Goal: Information Seeking & Learning: Learn about a topic

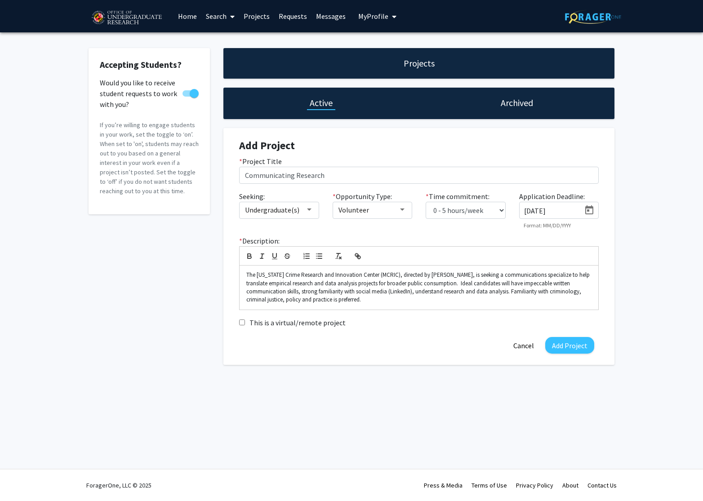
select select "0 - 5"
click at [378, 312] on div "* Description: The [US_STATE] Crime Research and Innovation Center (MCRIC), dir…" at bounding box center [418, 276] width 373 height 82
drag, startPoint x: 373, startPoint y: 301, endPoint x: 241, endPoint y: 277, distance: 134.3
click at [241, 277] on div "The [US_STATE] Crime Research and Innovation Center (MCRIC), directed by [PERSO…" at bounding box center [419, 288] width 359 height 44
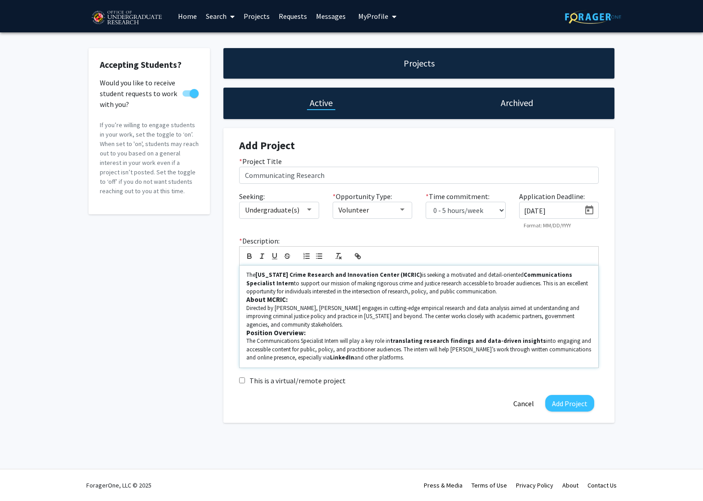
click at [248, 300] on strong "About MCRIC:" at bounding box center [266, 299] width 41 height 9
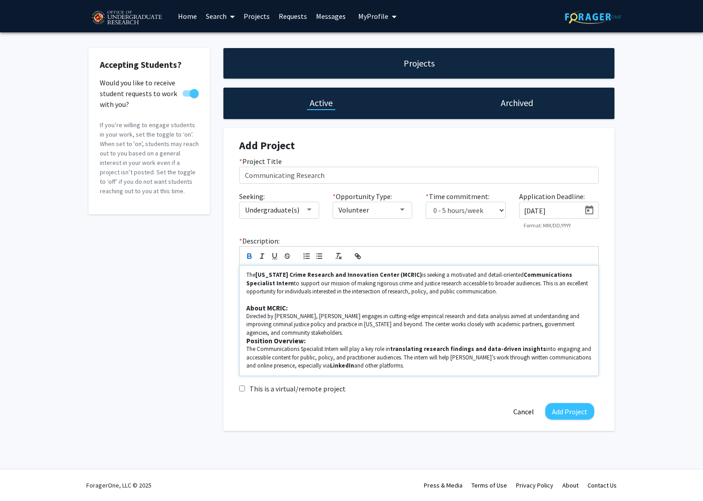
click at [245, 342] on div "The [US_STATE] Crime Research and Innovation Center (MCRIC) is seeking a motiva…" at bounding box center [419, 321] width 359 height 110
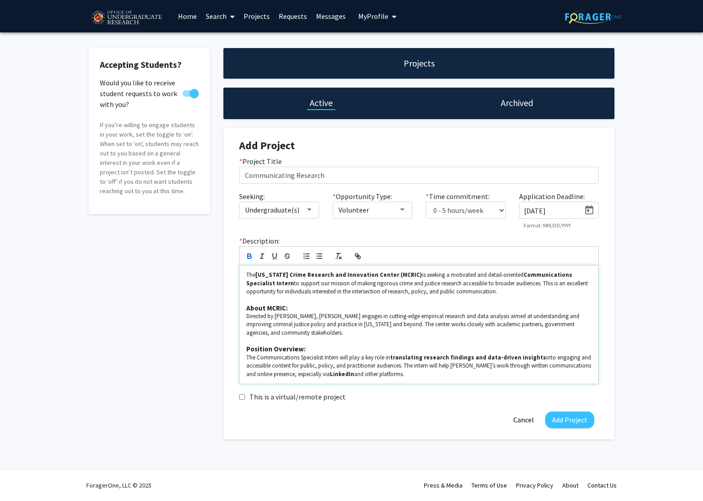
click at [418, 374] on p "The Communications Specialist Intern will play a key role in translating resear…" at bounding box center [418, 366] width 345 height 25
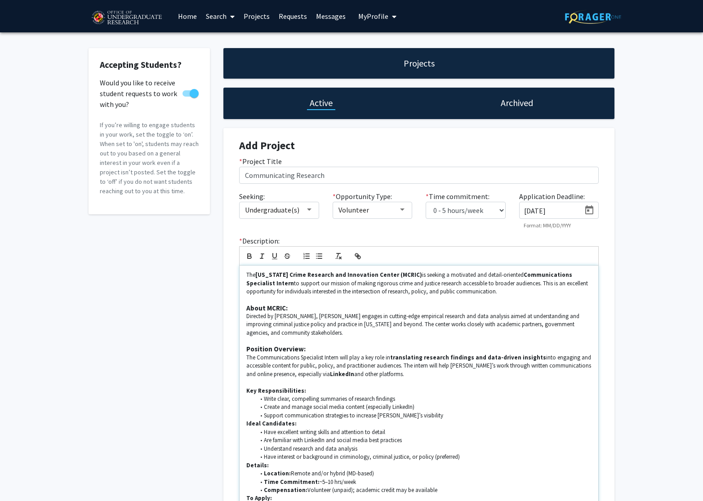
click at [308, 393] on p "Key Responsibilities:" at bounding box center [418, 391] width 345 height 8
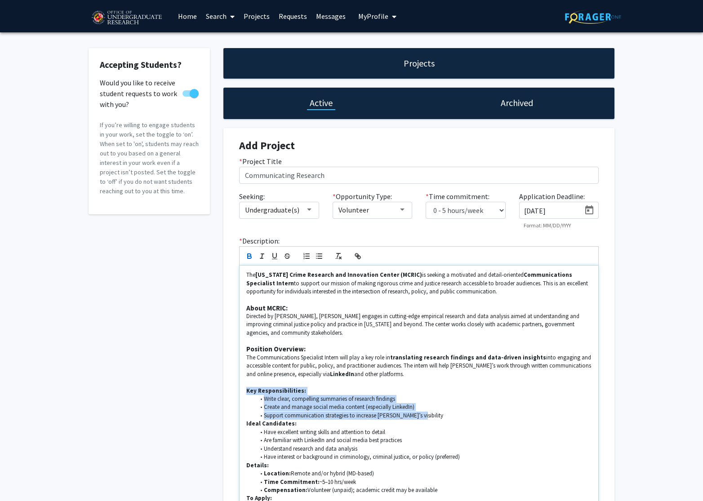
drag, startPoint x: 429, startPoint y: 415, endPoint x: 232, endPoint y: 390, distance: 198.9
click at [232, 390] on div "* Description: The [US_STATE] Crime Research and Innovation Center (MCRIC) is s…" at bounding box center [418, 375] width 373 height 281
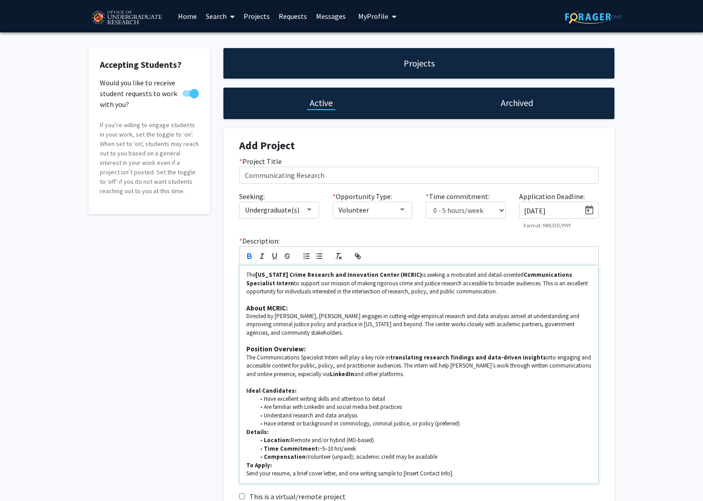
click at [407, 403] on li "Have excellent writing skills and attention to detail" at bounding box center [423, 399] width 337 height 8
drag, startPoint x: 246, startPoint y: 433, endPoint x: 465, endPoint y: 456, distance: 219.7
click at [465, 456] on div "The [US_STATE] Crime Research and Innovation Center (MCRIC) is seeking a motiva…" at bounding box center [419, 375] width 359 height 218
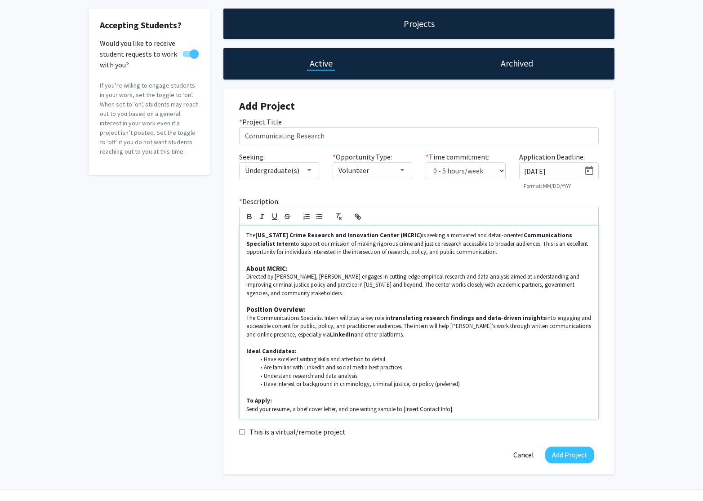
scroll to position [41, 0]
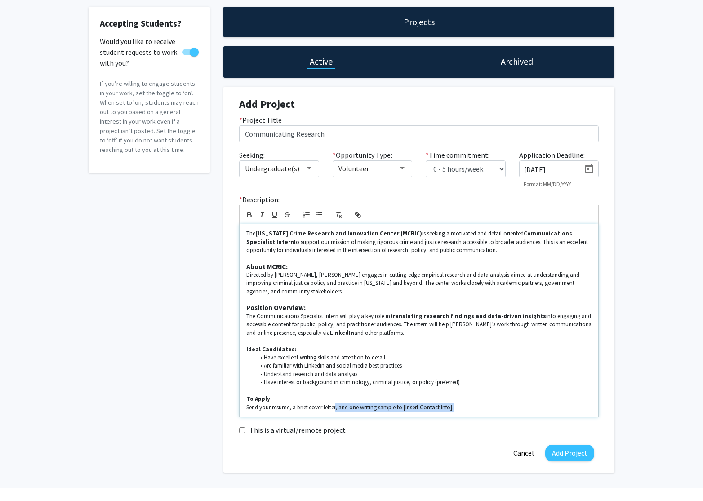
drag, startPoint x: 455, startPoint y: 409, endPoint x: 336, endPoint y: 409, distance: 118.6
click at [337, 409] on p "Send your resume, a brief cover letter, and one writing sample to [Insert Conta…" at bounding box center [418, 408] width 345 height 8
click at [289, 409] on p "Send your resume, a brief cover letter" at bounding box center [418, 408] width 345 height 8
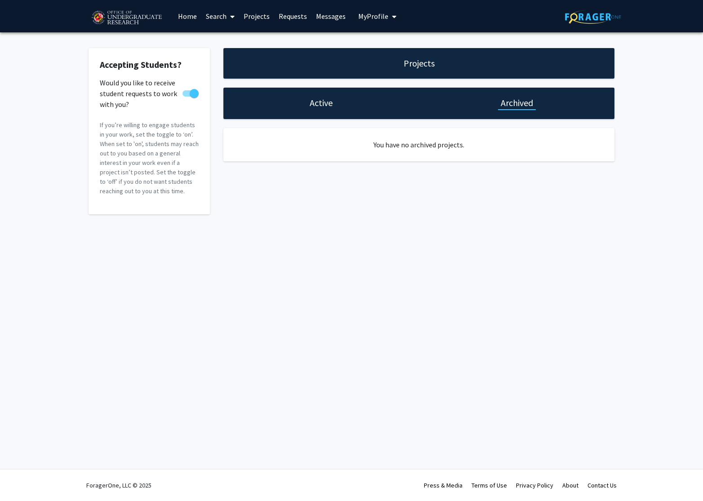
click at [325, 103] on h1 "Active" at bounding box center [321, 103] width 23 height 13
select select "0 - 5"
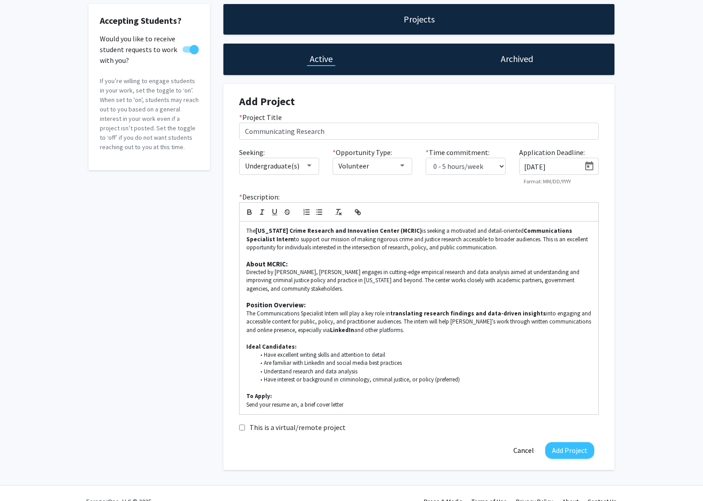
scroll to position [61, 0]
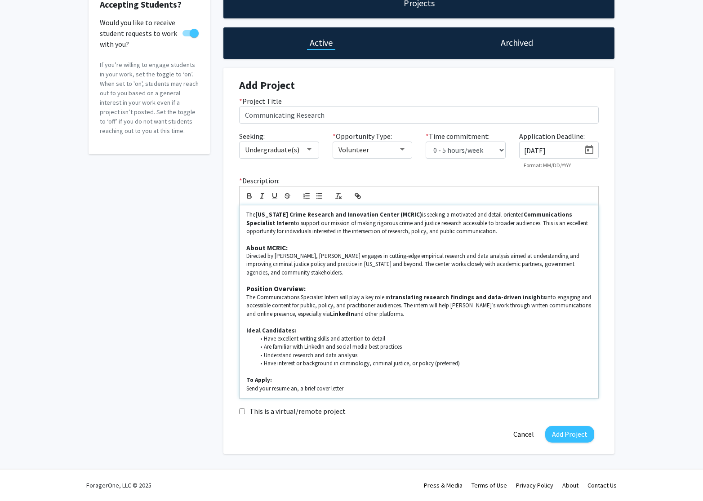
click at [299, 391] on p "Send your resume an, a brief cover letter" at bounding box center [418, 389] width 345 height 8
click at [366, 392] on p "Send your resume and a brief cover letter" at bounding box center [418, 389] width 345 height 8
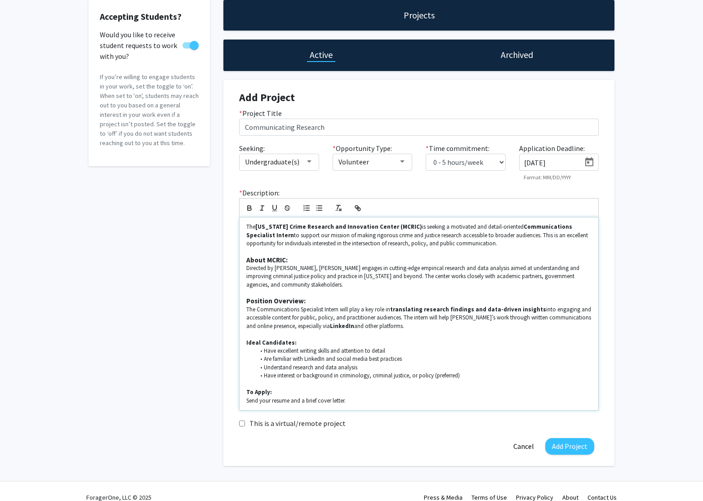
scroll to position [49, 0]
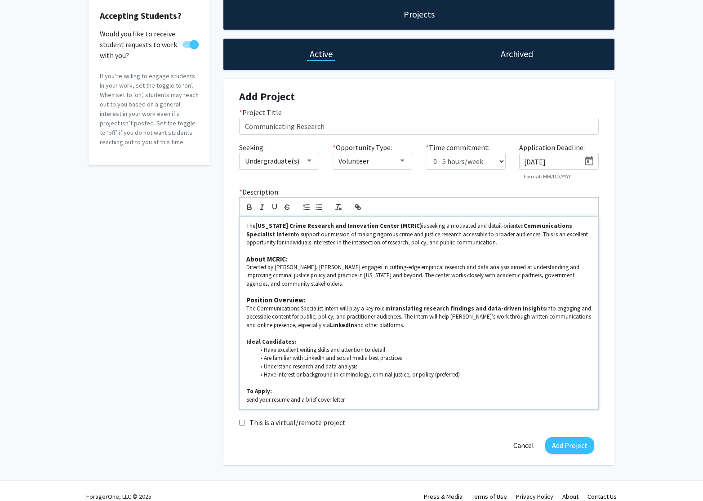
click at [434, 324] on p "The Communications Specialist Intern will play a key role in translating resear…" at bounding box center [418, 317] width 345 height 25
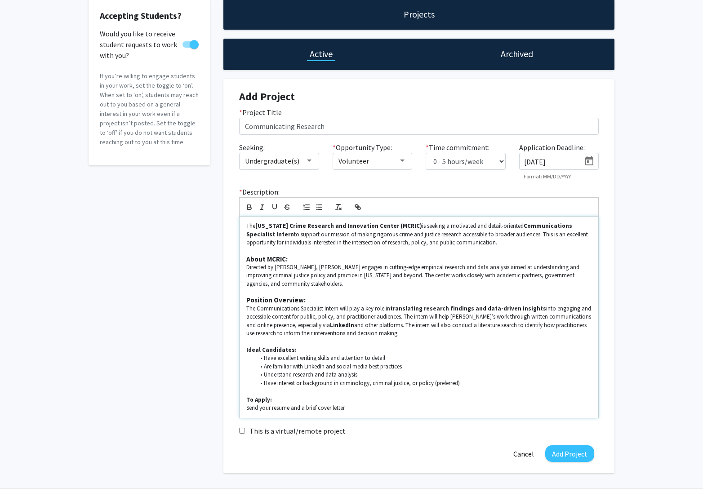
click at [341, 324] on strong "LinkedIn" at bounding box center [342, 325] width 24 height 8
click at [249, 205] on icon "button" at bounding box center [249, 206] width 3 height 2
click at [372, 340] on p at bounding box center [418, 342] width 345 height 8
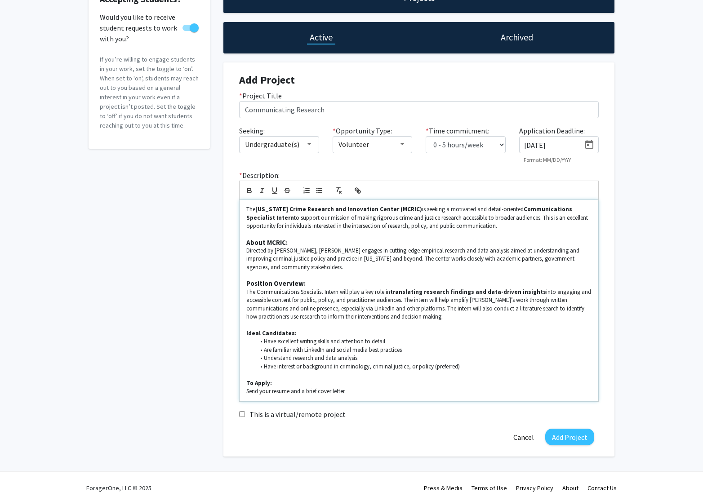
scroll to position [69, 0]
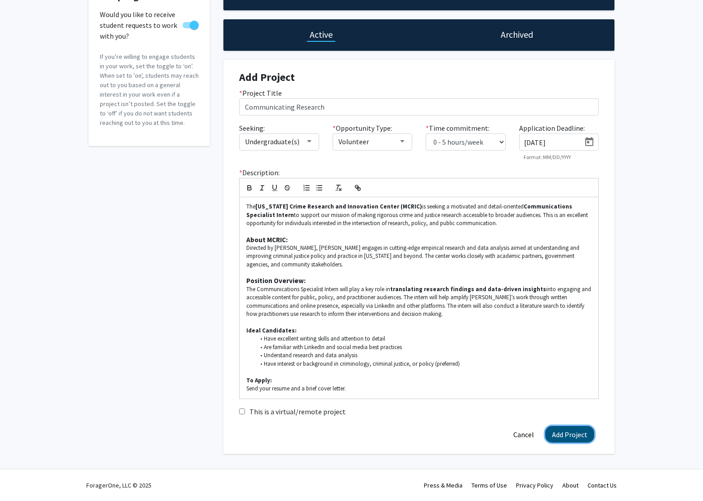
click at [573, 432] on button "Add Project" at bounding box center [569, 434] width 49 height 17
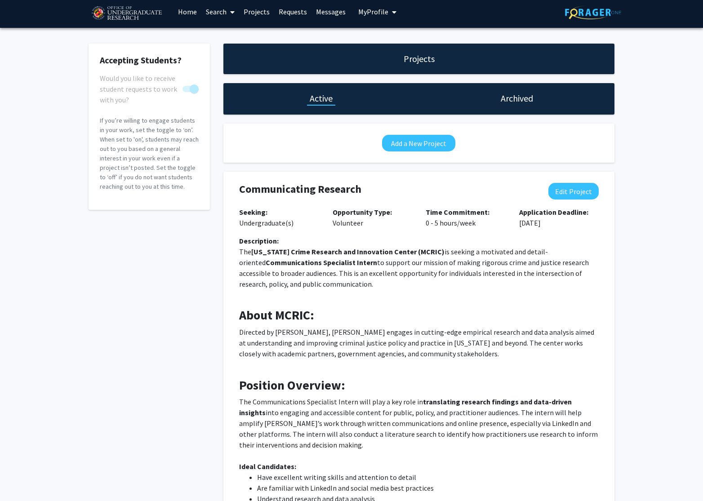
scroll to position [0, 0]
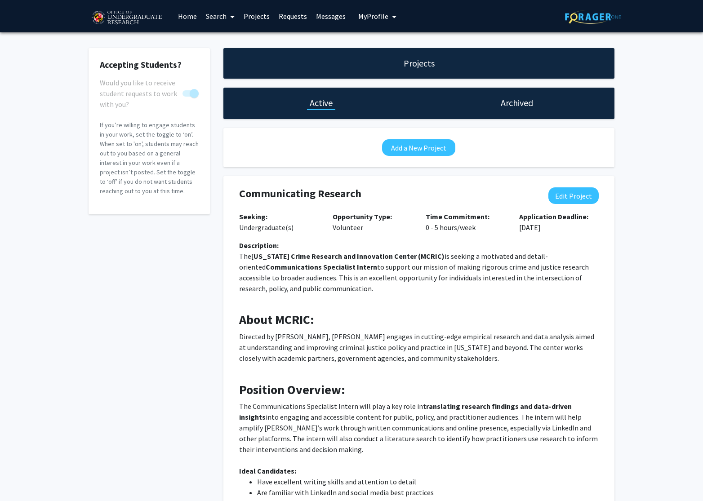
click at [422, 60] on h1 "Projects" at bounding box center [419, 63] width 31 height 13
click at [262, 15] on link "Projects" at bounding box center [256, 15] width 35 height 31
click at [372, 15] on span "My Profile" at bounding box center [373, 16] width 30 height 9
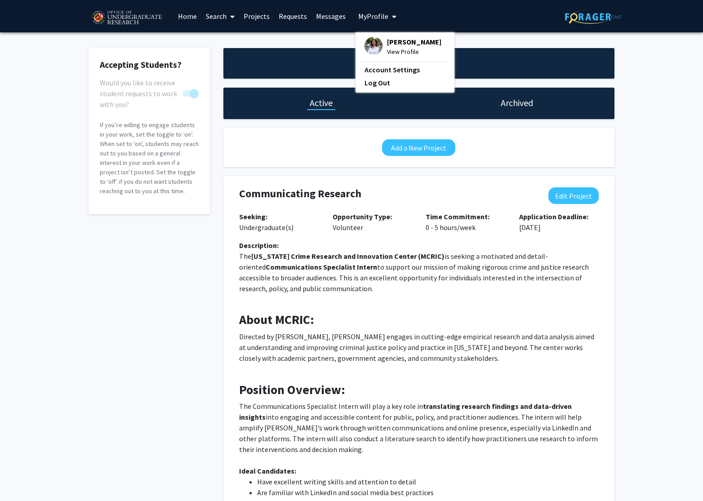
click at [405, 49] on span "View Profile" at bounding box center [414, 52] width 54 height 10
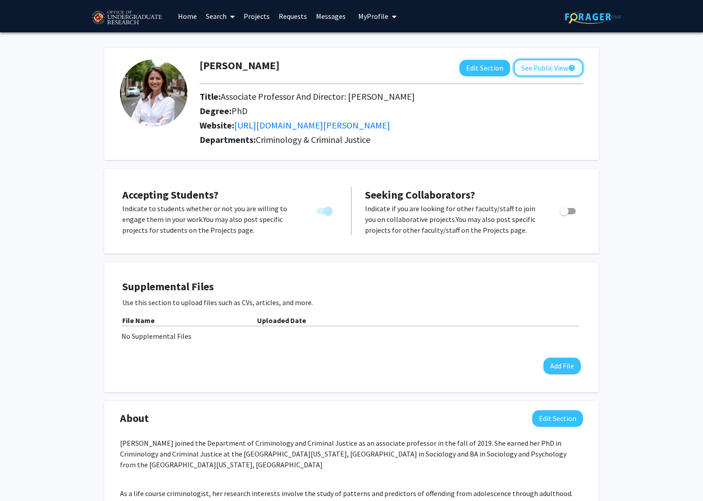
click at [541, 71] on button "See Public View help" at bounding box center [548, 67] width 69 height 17
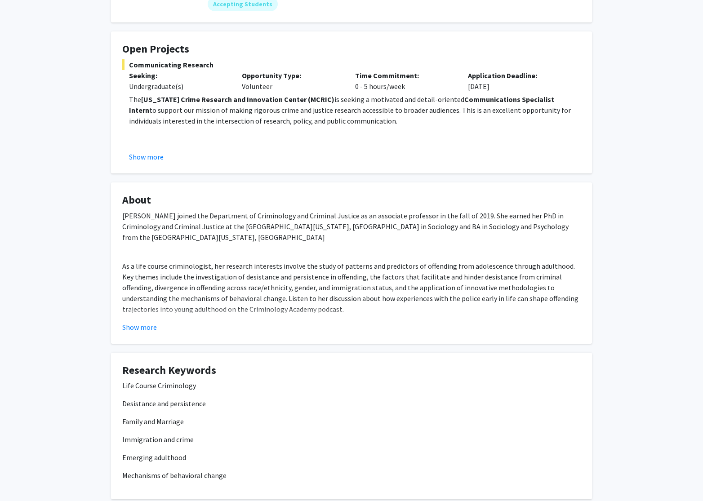
scroll to position [186, 0]
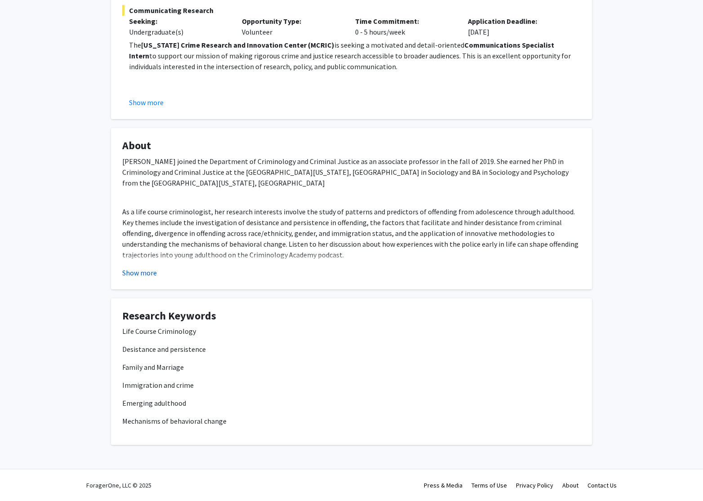
click at [144, 271] on button "Show more" at bounding box center [139, 272] width 35 height 11
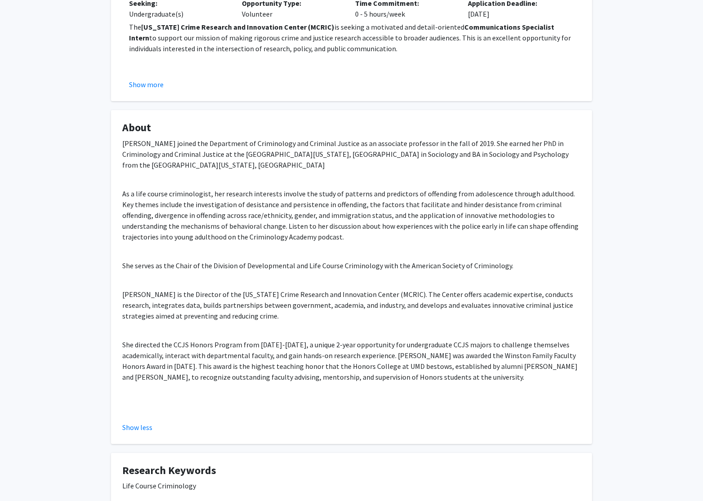
scroll to position [0, 0]
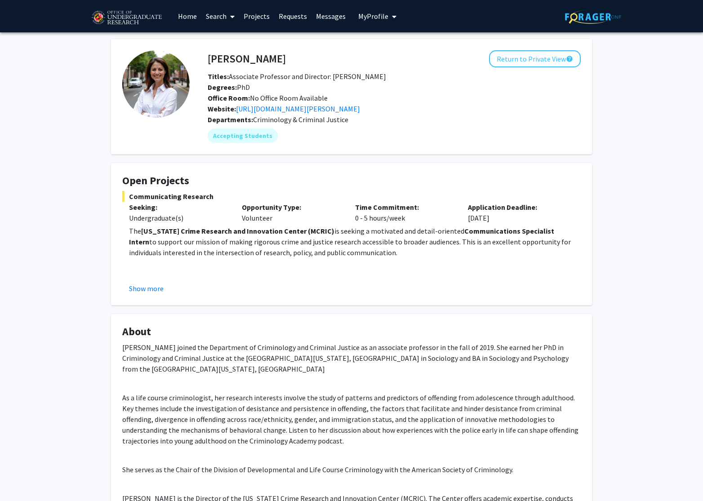
click at [179, 19] on link "Home" at bounding box center [187, 15] width 28 height 31
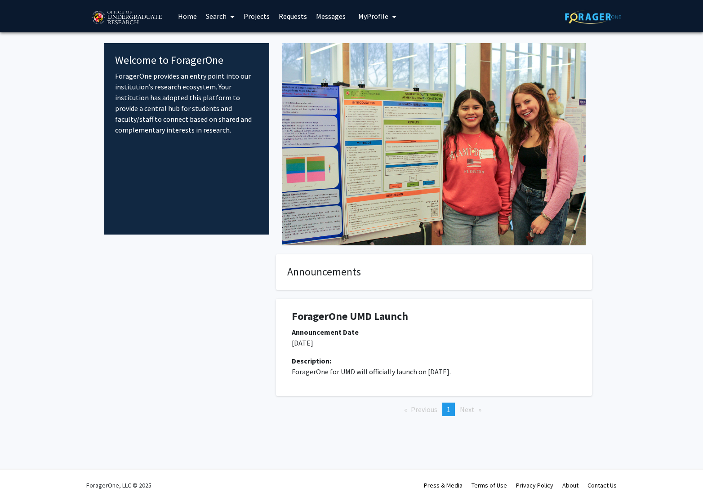
click at [186, 16] on link "Home" at bounding box center [187, 15] width 28 height 31
click at [227, 19] on link "Search" at bounding box center [220, 15] width 38 height 31
click at [222, 40] on span "Faculty/Staff" at bounding box center [234, 41] width 66 height 18
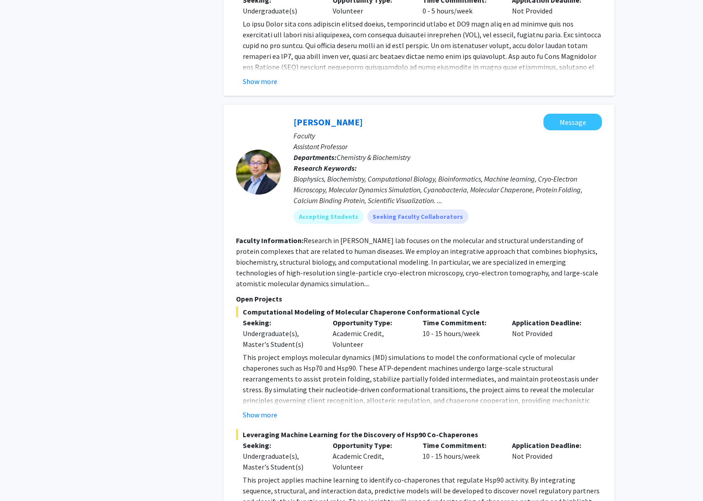
scroll to position [4114, 0]
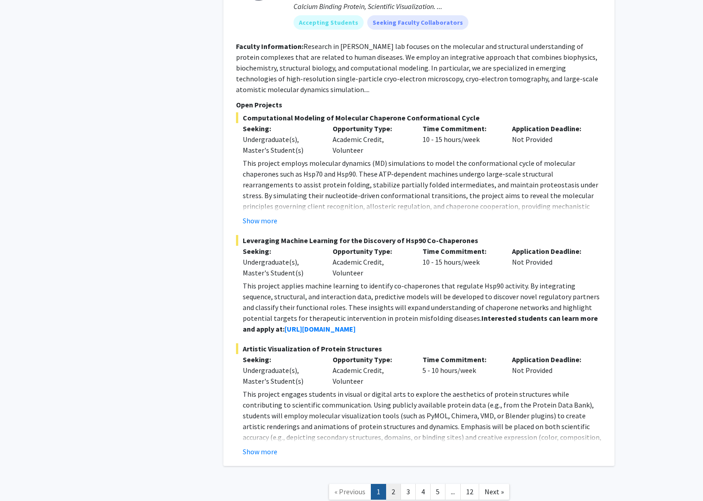
click at [394, 484] on link "2" at bounding box center [393, 492] width 15 height 16
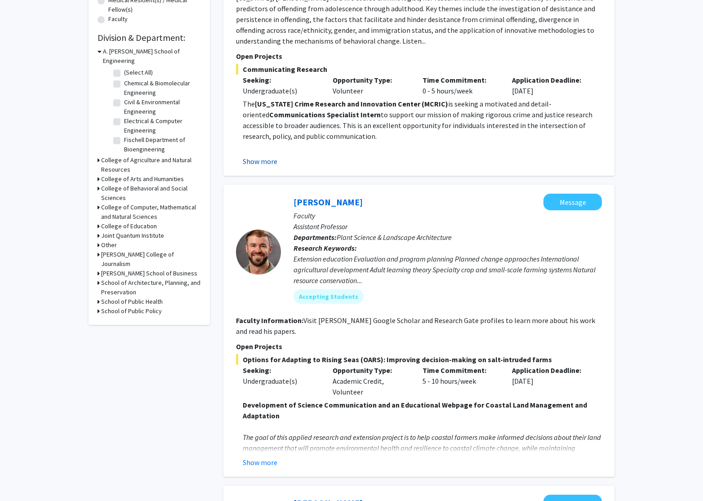
scroll to position [246, 0]
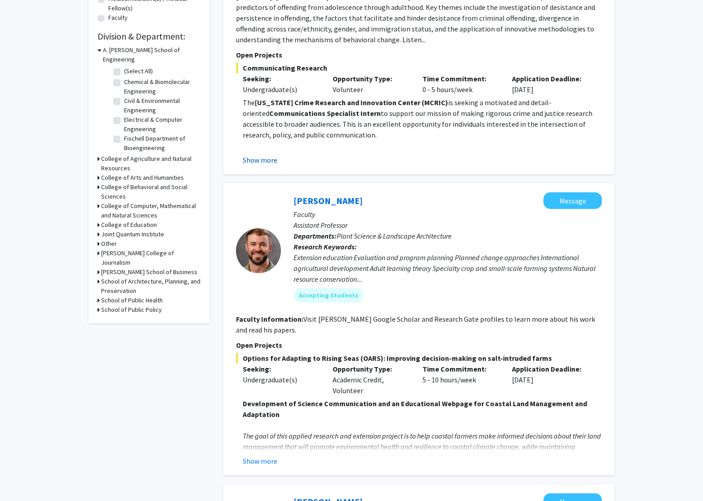
click at [263, 155] on button "Show more" at bounding box center [260, 160] width 35 height 11
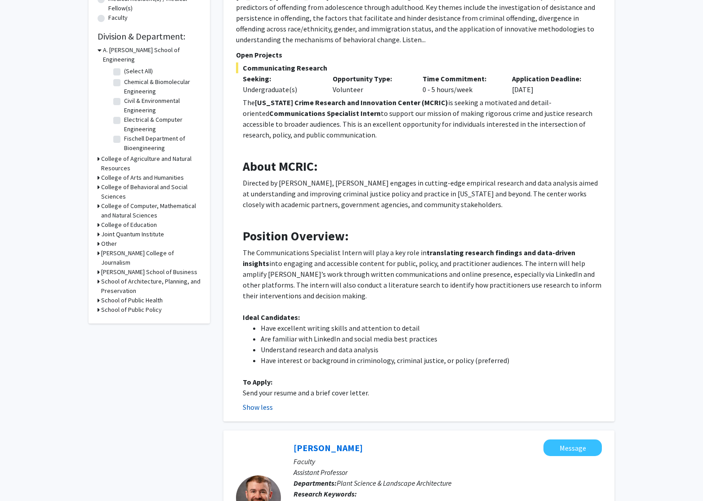
click at [268, 402] on button "Show less" at bounding box center [258, 407] width 30 height 11
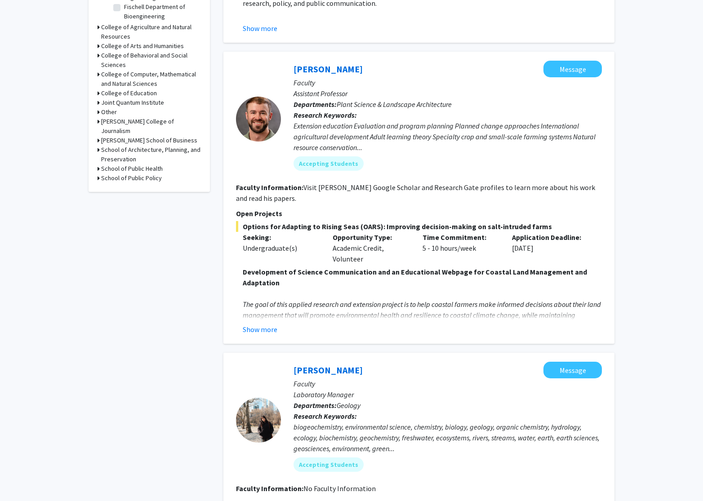
scroll to position [417, 0]
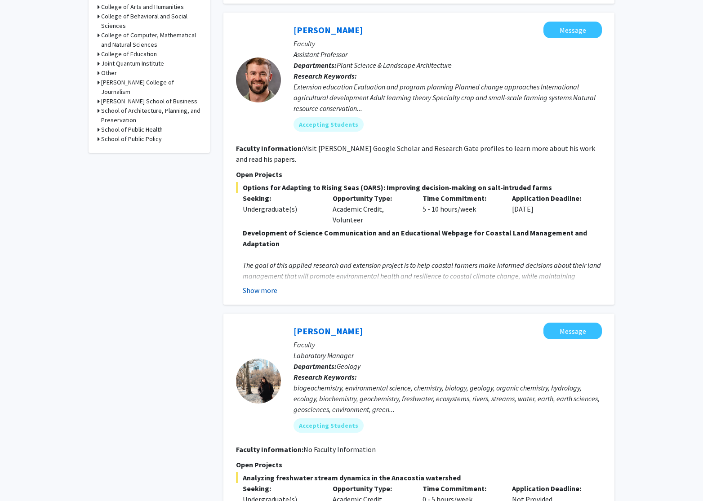
click at [256, 285] on button "Show more" at bounding box center [260, 290] width 35 height 11
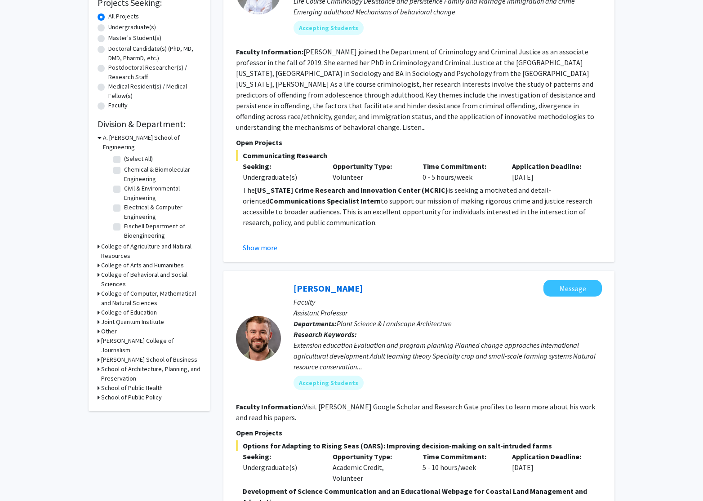
scroll to position [0, 0]
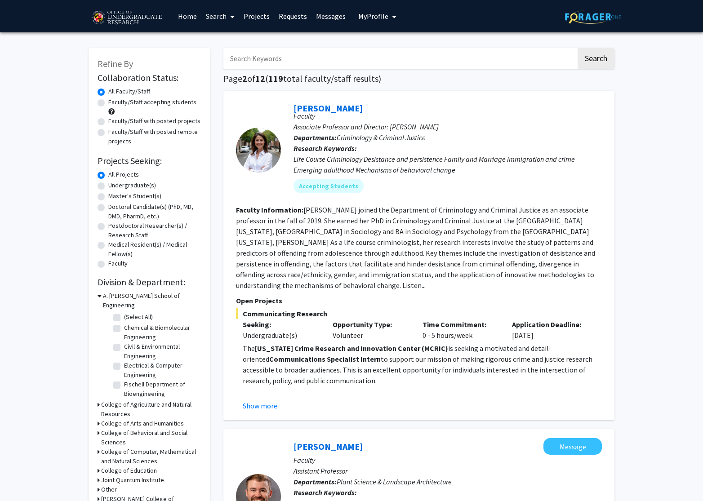
click at [108, 102] on label "Faculty/Staff accepting students" at bounding box center [152, 102] width 88 height 9
click at [108, 102] on input "Faculty/Staff accepting students" at bounding box center [111, 101] width 6 height 6
radio input "true"
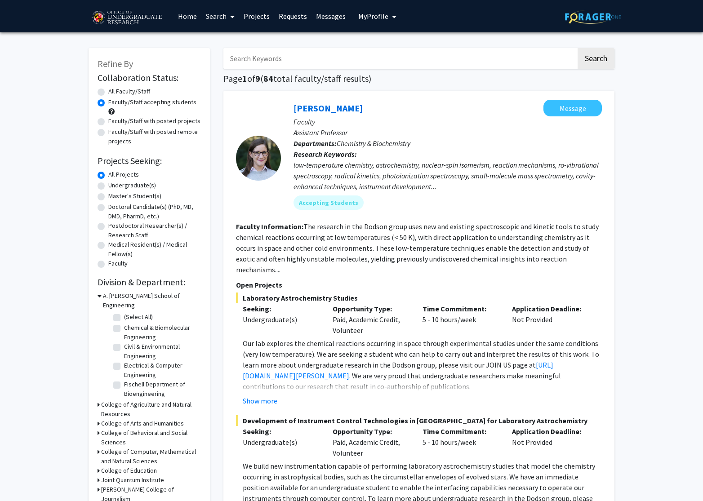
click at [108, 121] on label "Faculty/Staff with posted projects" at bounding box center [154, 120] width 92 height 9
click at [108, 121] on input "Faculty/Staff with posted projects" at bounding box center [111, 119] width 6 height 6
radio input "true"
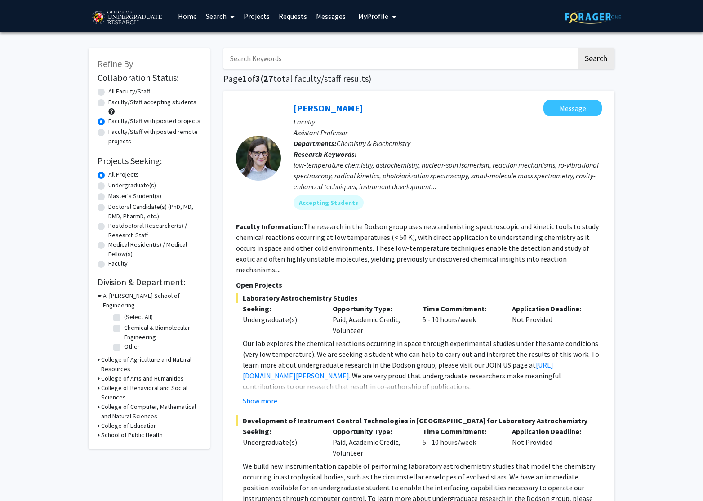
click at [108, 184] on label "Undergraduate(s)" at bounding box center [132, 185] width 48 height 9
click at [108, 184] on input "Undergraduate(s)" at bounding box center [111, 184] width 6 height 6
radio input "true"
click at [116, 383] on h3 "College of Behavioral and Social Sciences" at bounding box center [151, 392] width 100 height 19
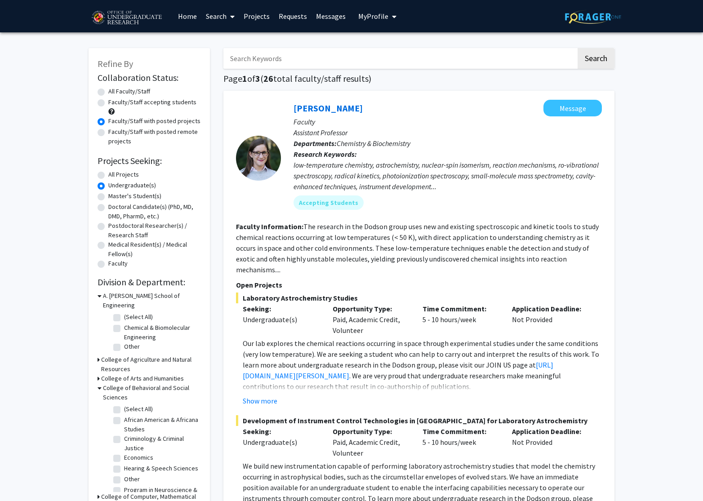
click at [124, 404] on label "(Select All)" at bounding box center [138, 408] width 29 height 9
click at [124, 404] on input "(Select All)" at bounding box center [127, 407] width 6 height 6
checkbox input "true"
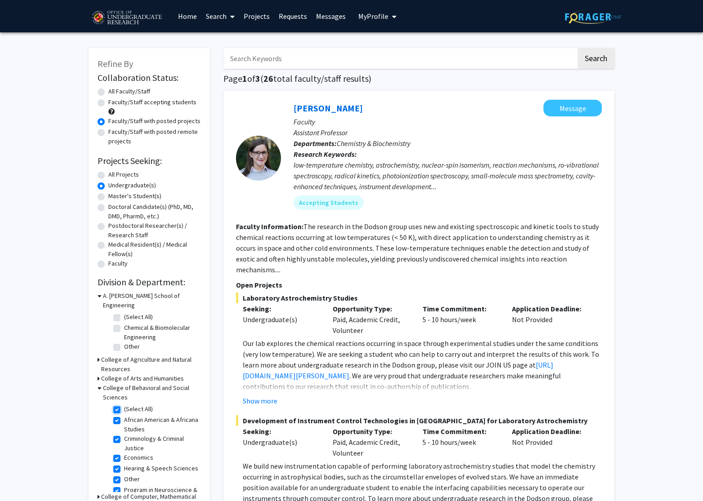
checkbox input "true"
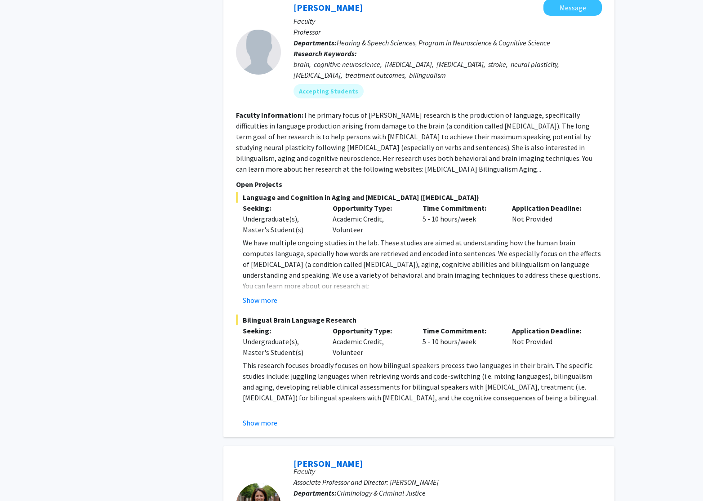
scroll to position [1711, 0]
